Goal: Download file/media

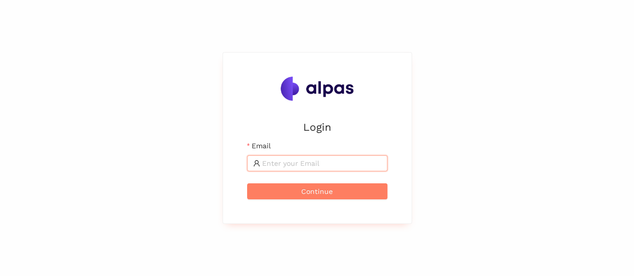
click at [284, 162] on input "Email" at bounding box center [321, 163] width 119 height 11
type input "[PERSON_NAME][EMAIL_ADDRESS][DOMAIN_NAME]"
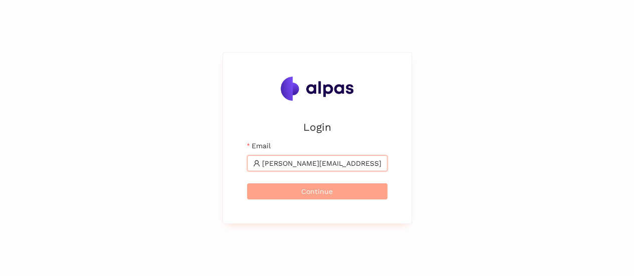
click at [314, 192] on span "Continue" at bounding box center [317, 191] width 32 height 11
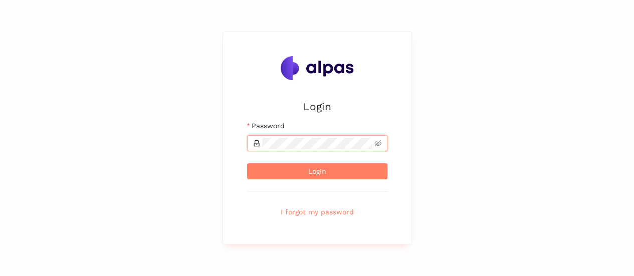
click at [247, 163] on button "Login" at bounding box center [317, 171] width 140 height 16
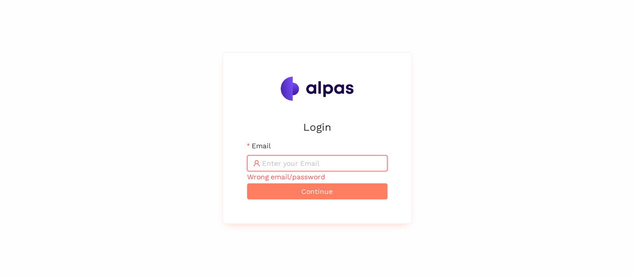
click at [311, 164] on input "Email" at bounding box center [321, 163] width 119 height 11
type input "[PERSON_NAME][EMAIL_ADDRESS][DOMAIN_NAME]"
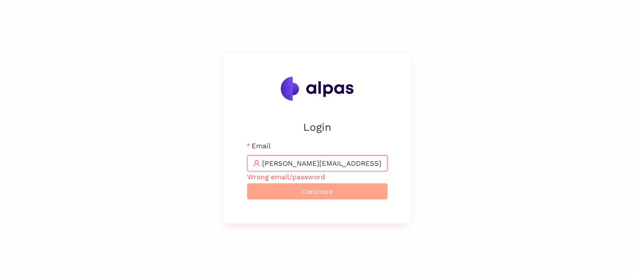
click at [303, 189] on span "Continue" at bounding box center [317, 191] width 32 height 11
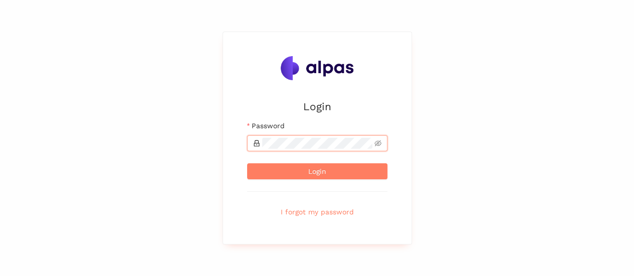
click at [247, 163] on button "Login" at bounding box center [317, 171] width 140 height 16
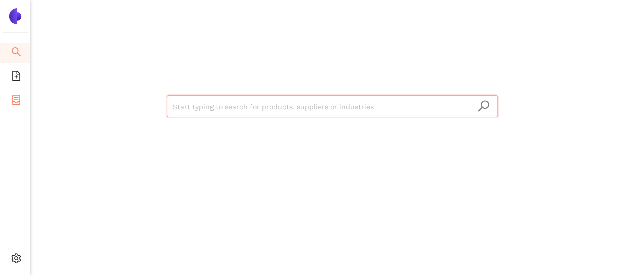
click at [17, 101] on icon "container" at bounding box center [16, 100] width 10 height 10
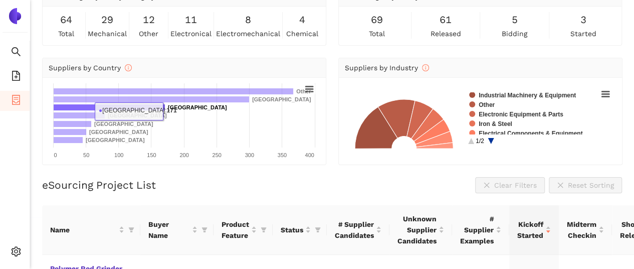
scroll to position [200, 0]
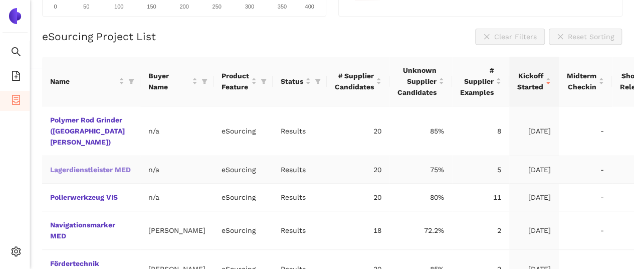
click at [0, 0] on link "Lagerdienstleister MED" at bounding box center [0, 0] width 0 height 0
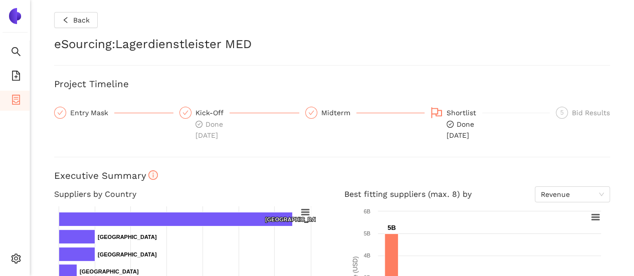
click at [78, 149] on div "Back eSourcing : Lagerdienstleister MED Project Timeline Entry Mask Kick-Off Do…" at bounding box center [332, 138] width 604 height 276
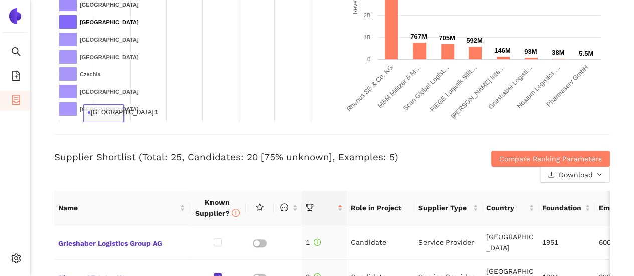
scroll to position [301, 0]
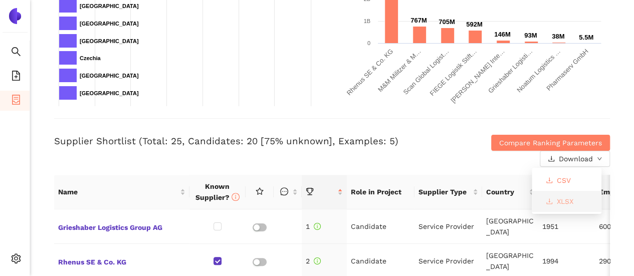
click at [555, 203] on button "XLSX" at bounding box center [560, 201] width 44 height 16
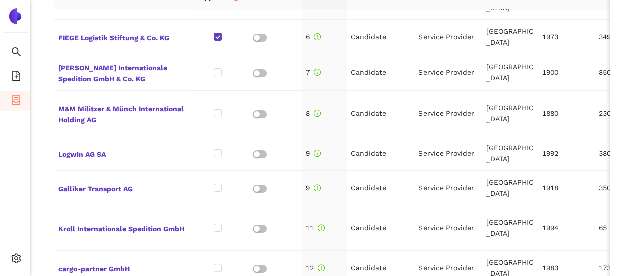
scroll to position [200, 0]
